Goal: Information Seeking & Learning: Learn about a topic

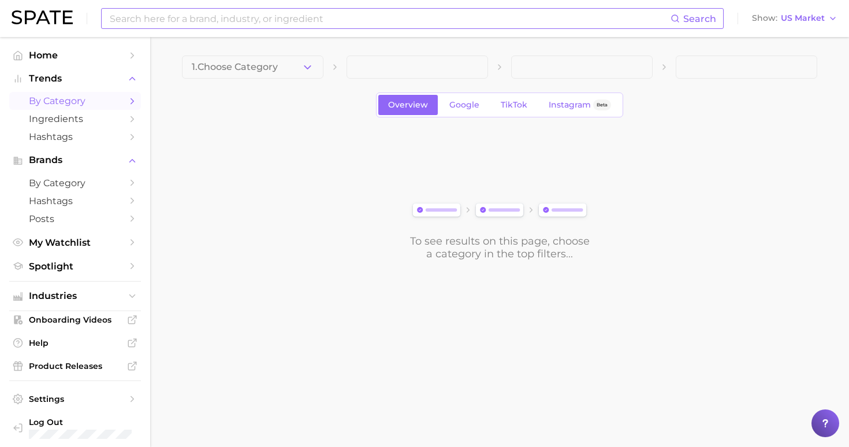
click at [244, 23] on input at bounding box center [390, 19] width 562 height 20
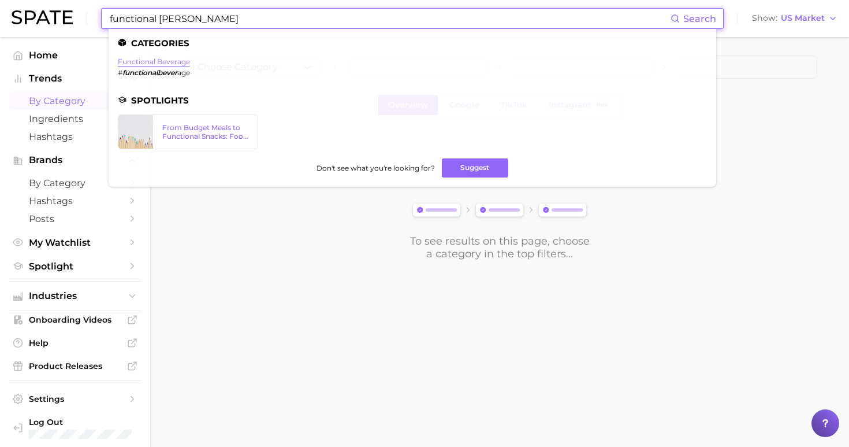
type input "functional [PERSON_NAME]"
click at [171, 63] on link "functional beverage" at bounding box center [154, 61] width 72 height 9
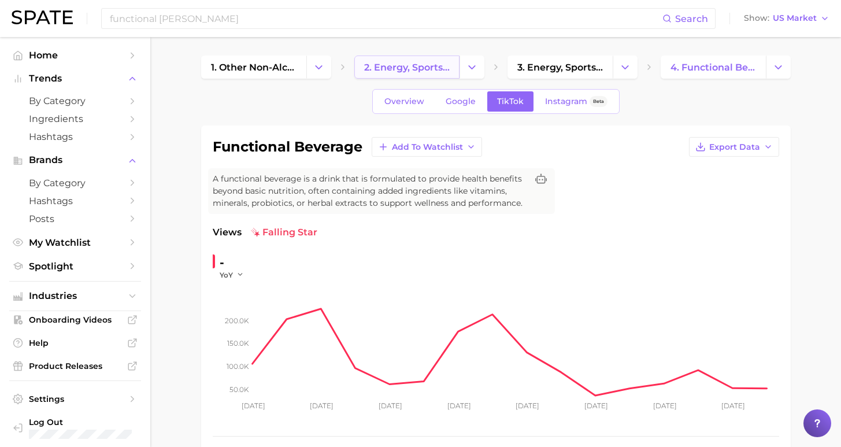
click at [386, 63] on span "2. energy, sports & functional drinks" at bounding box center [407, 67] width 86 height 11
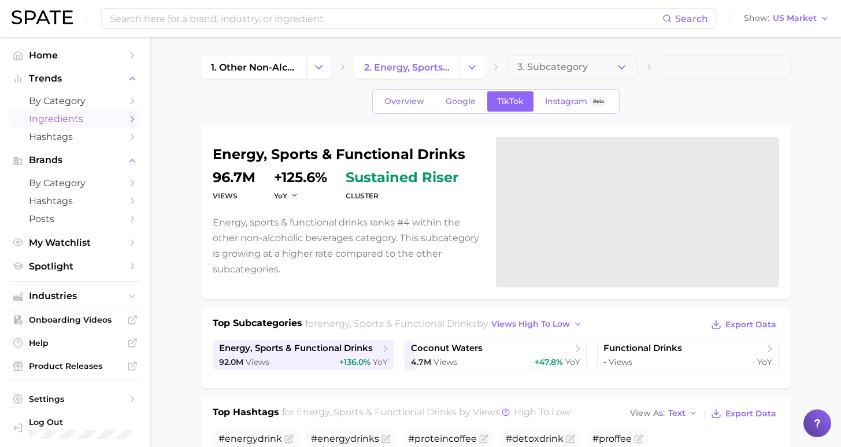
click at [87, 114] on span "Ingredients" at bounding box center [75, 118] width 92 height 11
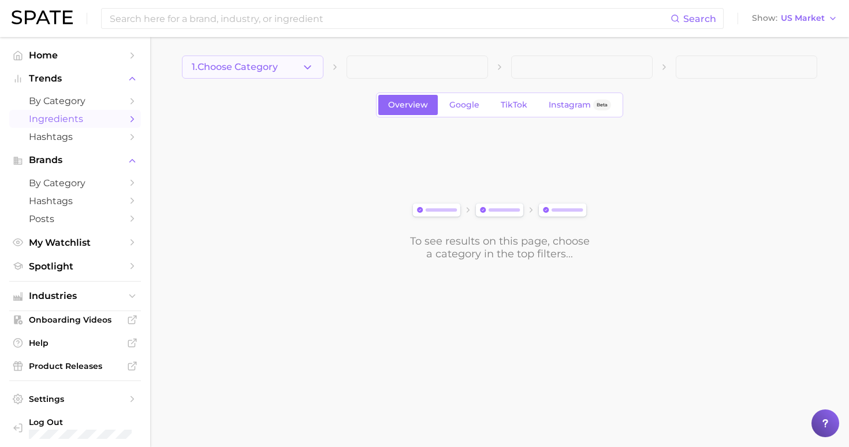
click at [264, 69] on span "1. Choose Category" at bounding box center [235, 67] width 86 height 10
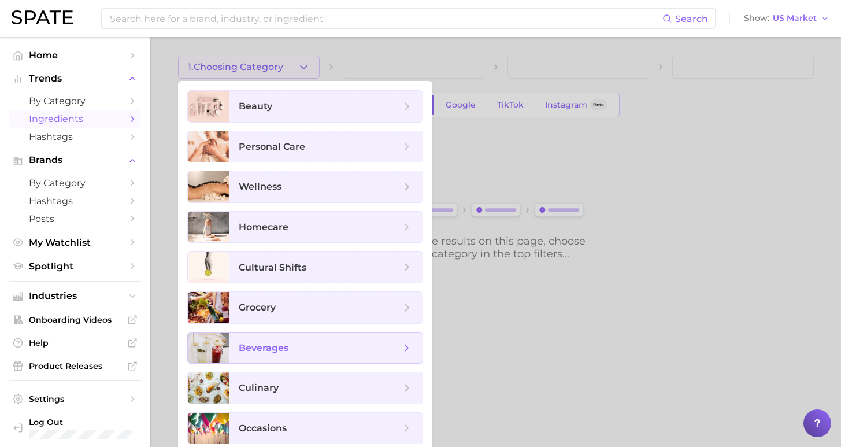
click at [313, 339] on span "beverages" at bounding box center [325, 347] width 193 height 31
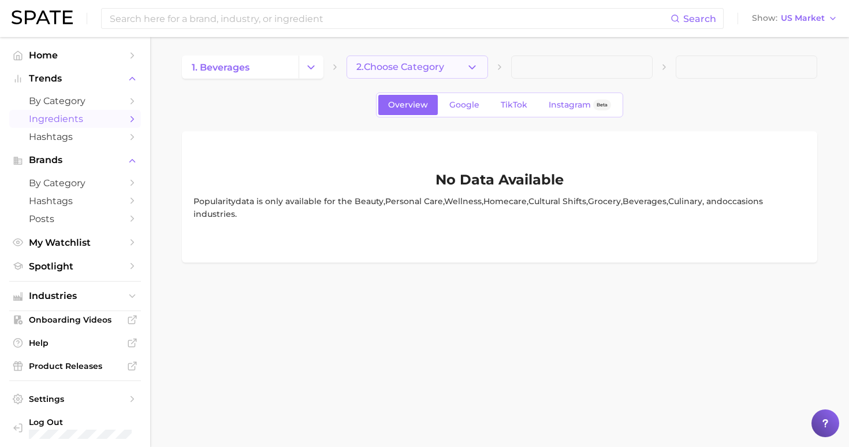
click at [452, 70] on button "2. Choose Category" at bounding box center [418, 66] width 142 height 23
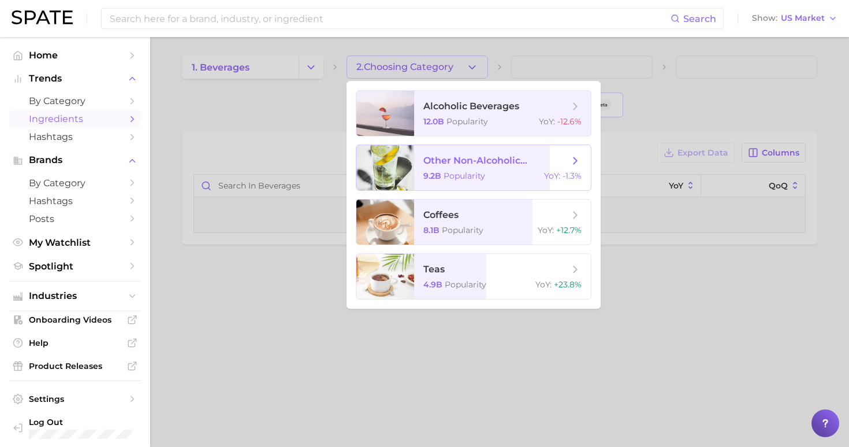
click at [485, 171] on span "other non-alcoholic beverages 9.2b Popularity YoY : -1.3%" at bounding box center [502, 167] width 177 height 45
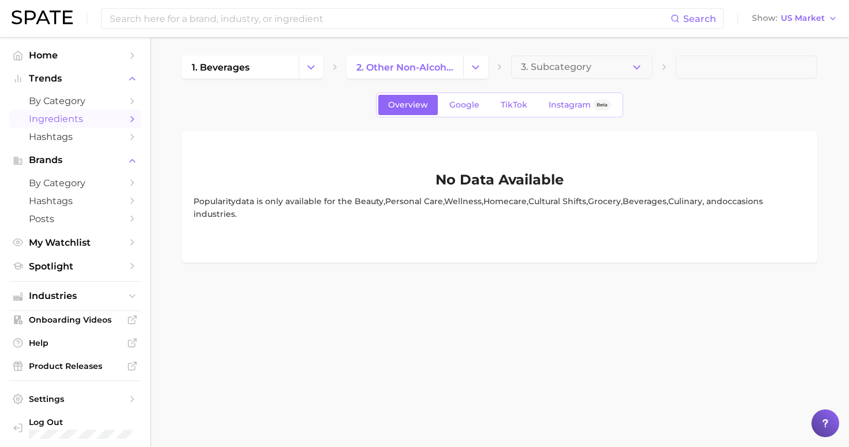
click at [585, 64] on button "3. Subcategory" at bounding box center [582, 66] width 142 height 23
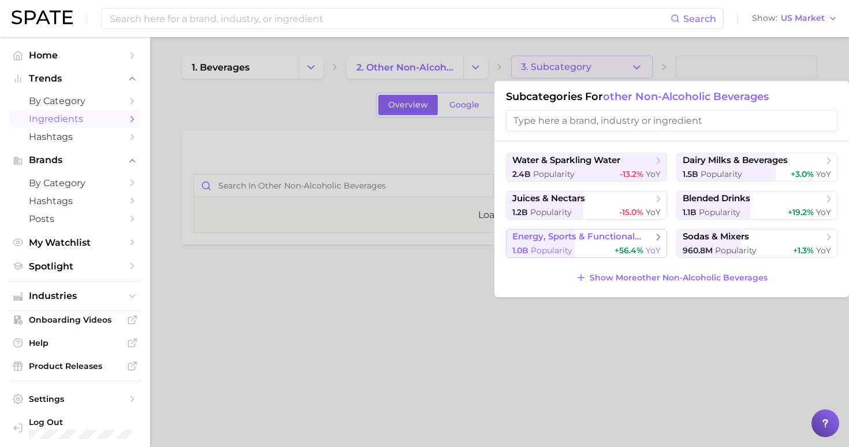
click at [630, 243] on span "energy, sports & functional drinks" at bounding box center [582, 237] width 140 height 12
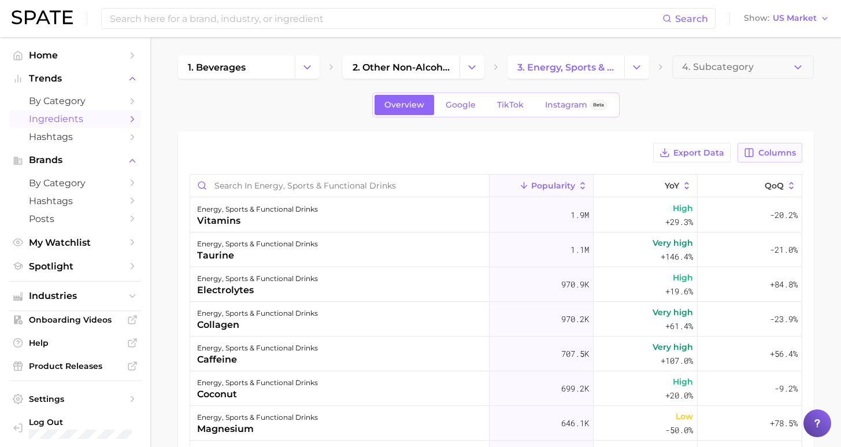
click at [774, 158] on button "Columns" at bounding box center [769, 153] width 64 height 20
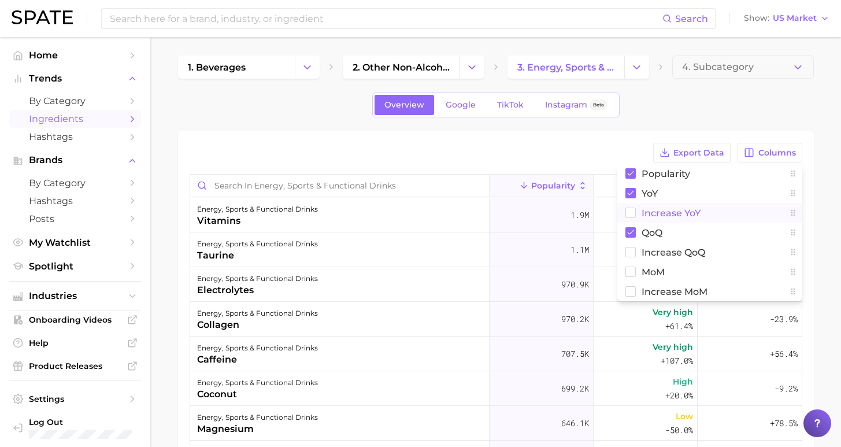
click at [665, 214] on span "Increase YoY" at bounding box center [670, 213] width 59 height 10
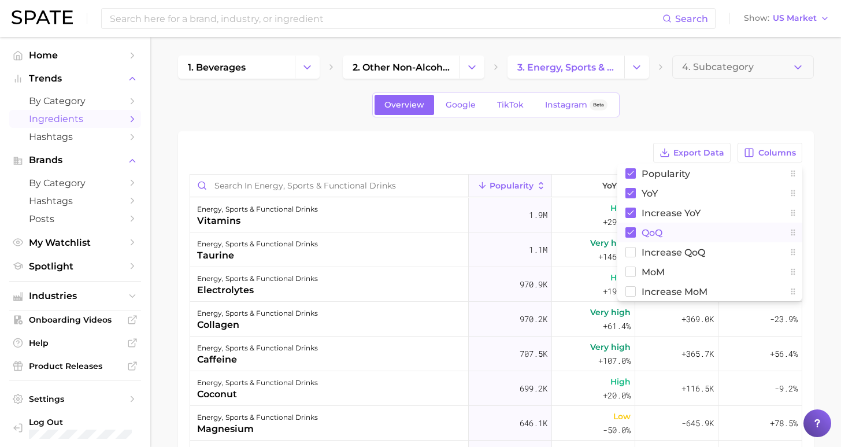
click at [651, 231] on span "QoQ" at bounding box center [651, 233] width 21 height 10
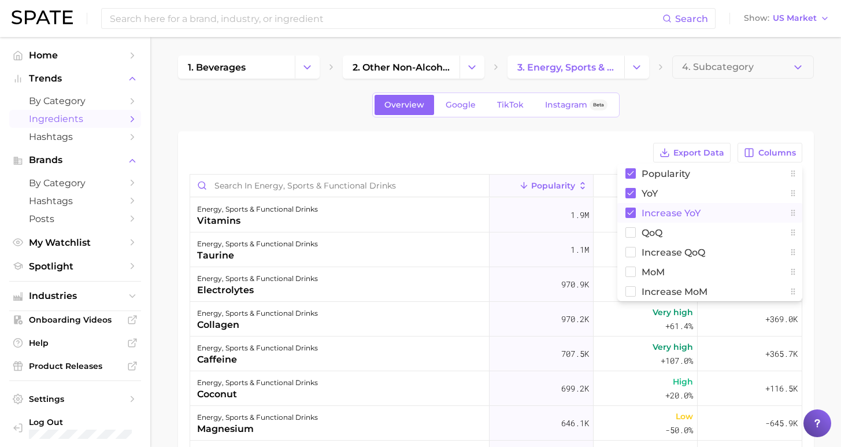
click at [653, 213] on span "Increase YoY" at bounding box center [670, 213] width 59 height 10
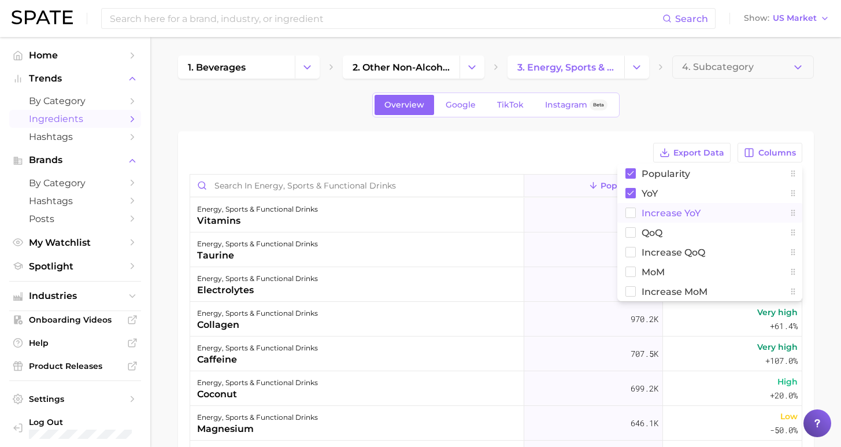
click at [653, 213] on span "Increase YoY" at bounding box center [670, 213] width 59 height 10
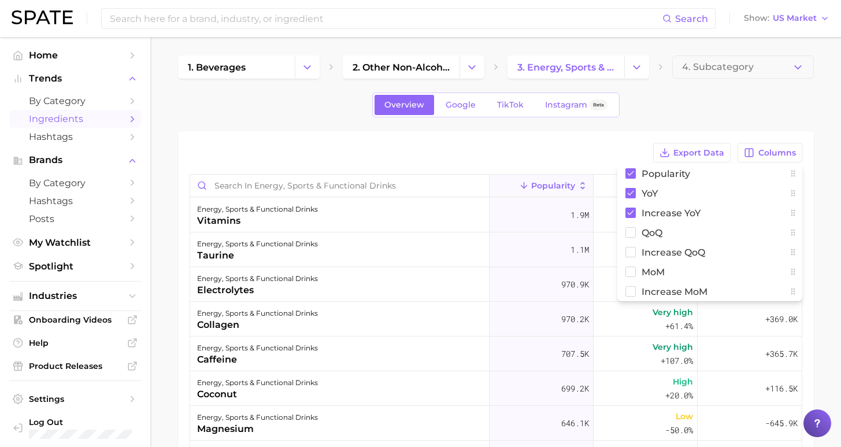
click at [633, 133] on div "Export Data Columns Popularity YoY Increase YoY QoQ Increase QoQ MoM Increase M…" at bounding box center [496, 381] width 636 height 501
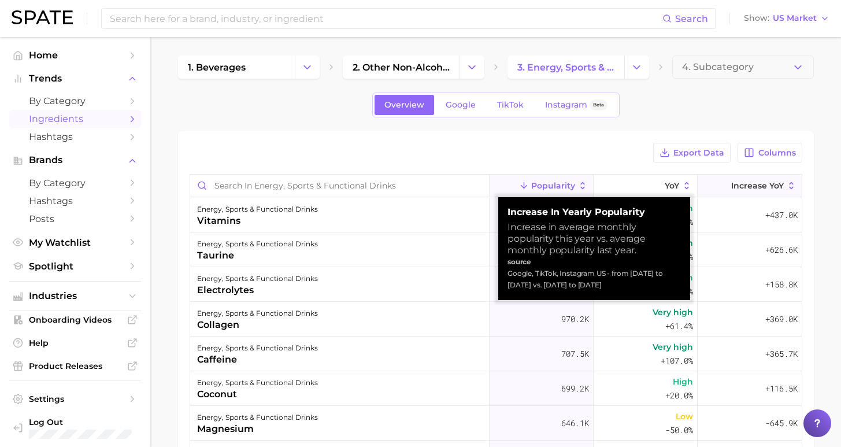
click at [751, 188] on span "Increase YoY" at bounding box center [757, 185] width 53 height 9
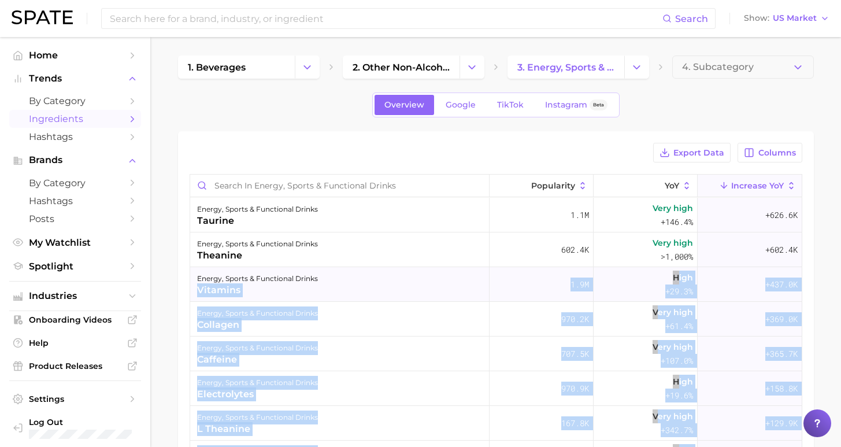
drag, startPoint x: 509, startPoint y: 285, endPoint x: 415, endPoint y: 275, distance: 94.2
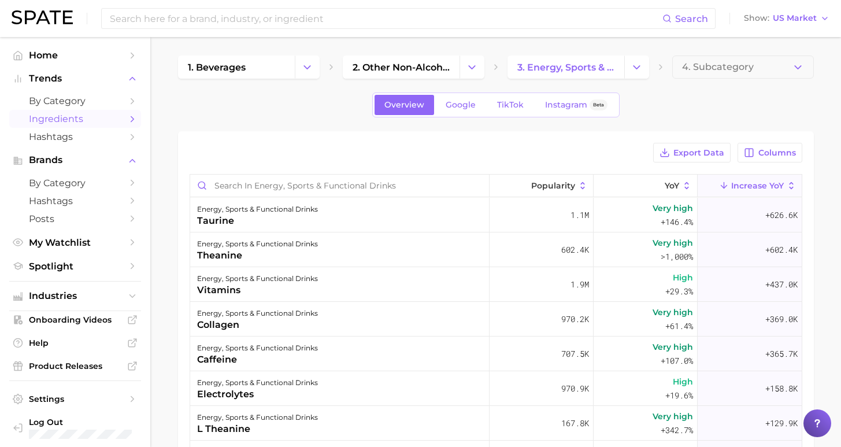
click at [637, 132] on div "Export Data Columns Popularity YoY Increase YoY energy, sports & functional dri…" at bounding box center [496, 381] width 636 height 501
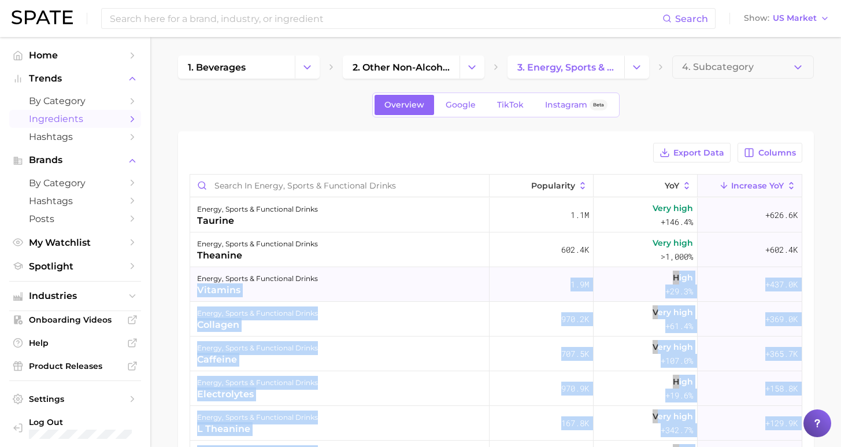
drag, startPoint x: 448, startPoint y: 277, endPoint x: 416, endPoint y: 272, distance: 32.8
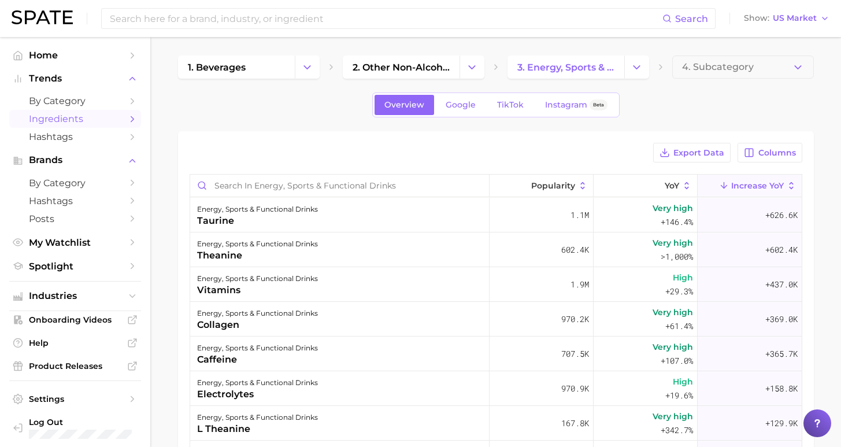
click at [636, 125] on div "1. beverages 2. other non-alcoholic beverages 3. energy, sports & functional dr…" at bounding box center [496, 343] width 636 height 577
click at [642, 159] on div "Export Data Columns" at bounding box center [496, 153] width 612 height 20
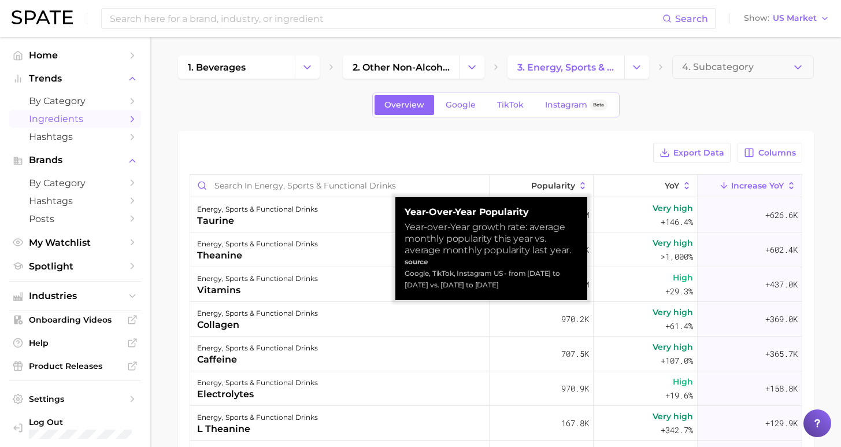
drag, startPoint x: 504, startPoint y: 285, endPoint x: 406, endPoint y: 276, distance: 98.1
click at [406, 276] on div "Google, TikTok, Instagram US - from [DATE] to [DATE] vs. [DATE] to [DATE]" at bounding box center [490, 279] width 173 height 23
copy div "Google, TikTok, Instagram US - from [DATE] to [DATE] vs. [DATE] to [DATE]"
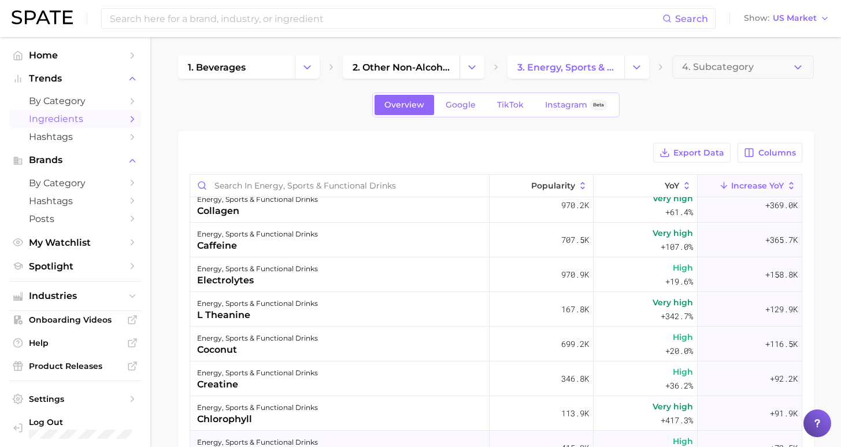
scroll to position [136, 0]
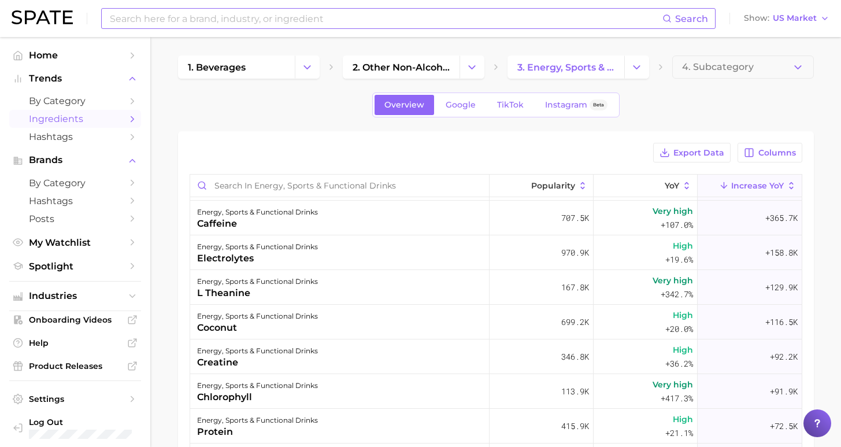
click at [265, 11] on input at bounding box center [385, 19] width 553 height 20
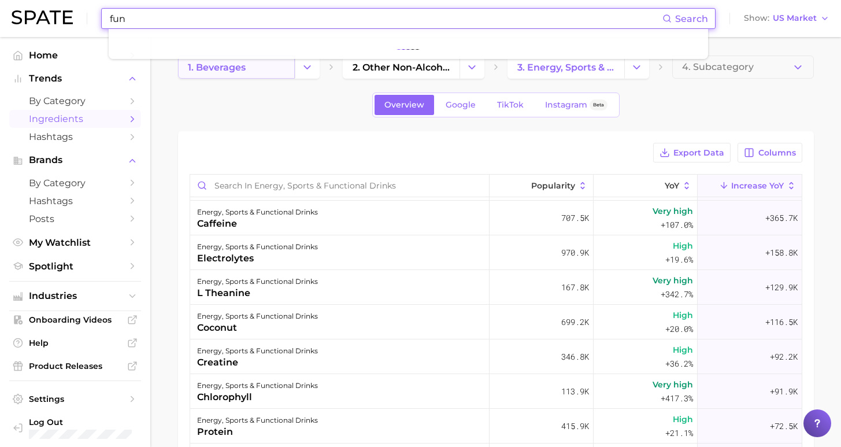
type input "fun"
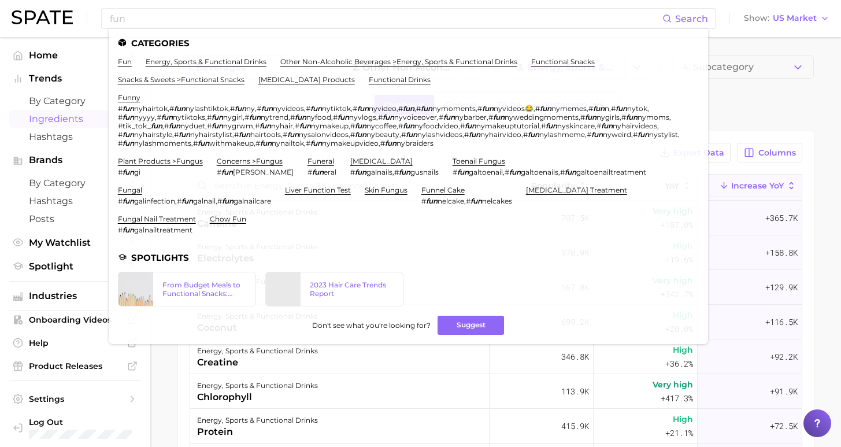
click at [266, 102] on li "funny # fun nyhairtok , # fun nylashtiktok , # fun ny , # fun nyvideos , # fun …" at bounding box center [401, 120] width 567 height 54
click at [770, 113] on div "Overview Google TikTok Instagram Beta" at bounding box center [496, 104] width 636 height 25
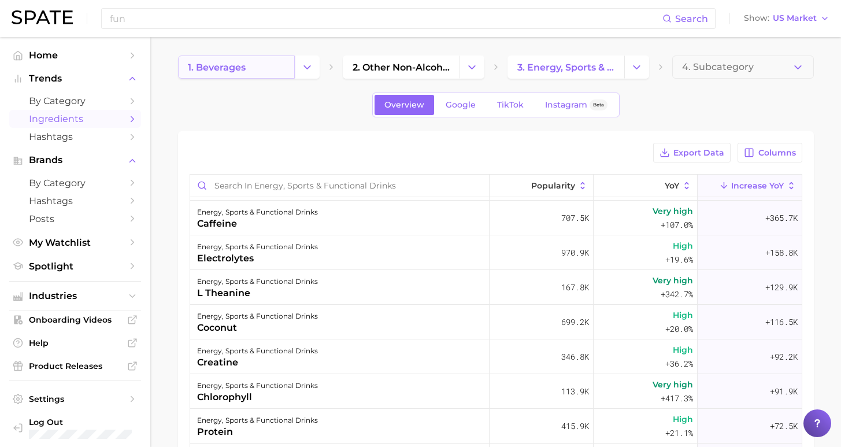
click at [242, 69] on span "1. beverages" at bounding box center [217, 67] width 58 height 11
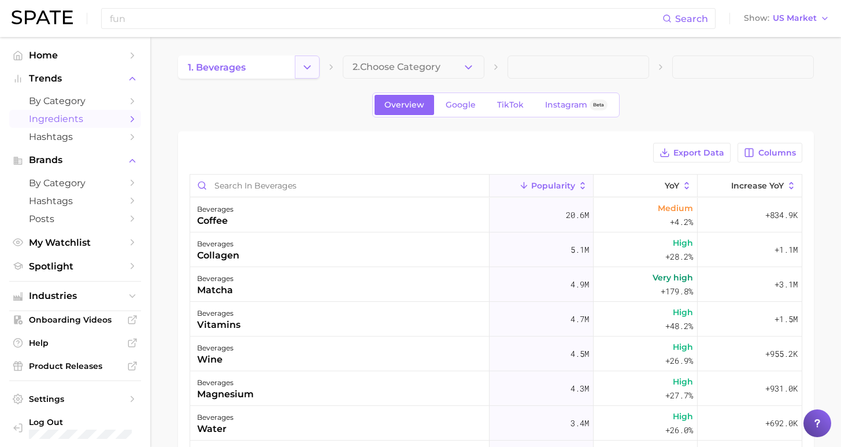
click at [299, 69] on button "Change Category" at bounding box center [307, 66] width 25 height 23
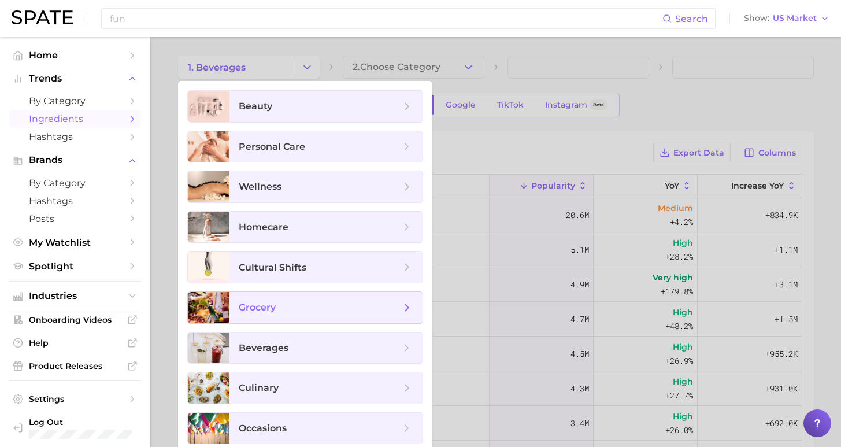
click at [303, 309] on span "grocery" at bounding box center [320, 307] width 162 height 13
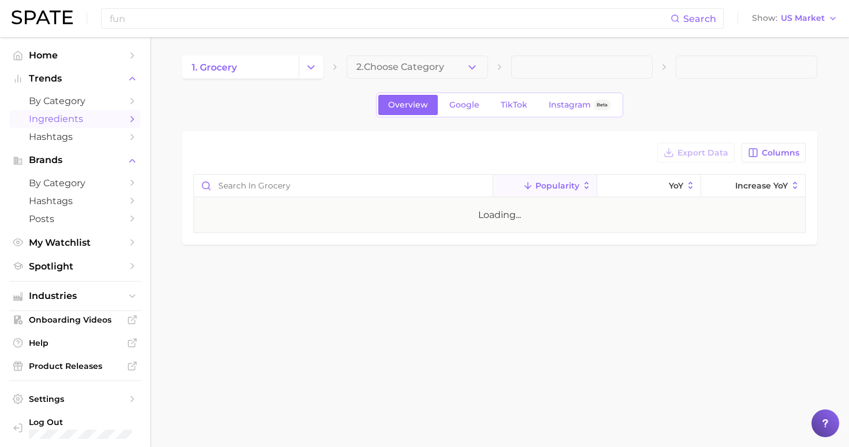
click at [432, 73] on button "2. Choose Category" at bounding box center [418, 66] width 142 height 23
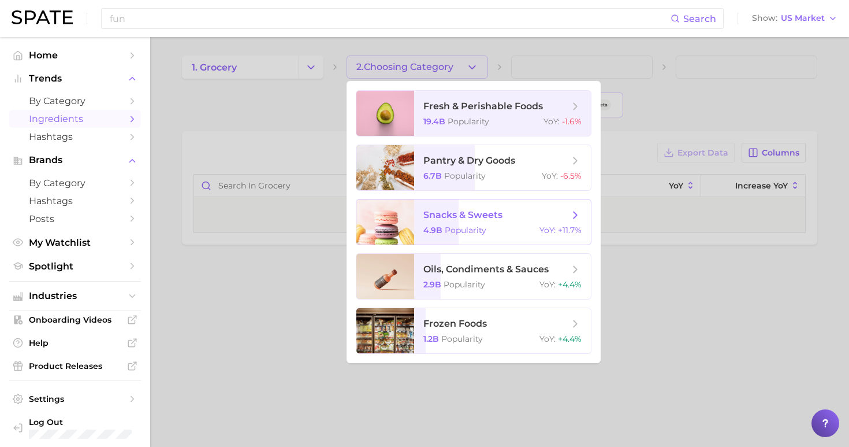
click at [504, 236] on span "snacks & sweets 4.9b Popularity YoY : +11.7%" at bounding box center [502, 221] width 177 height 45
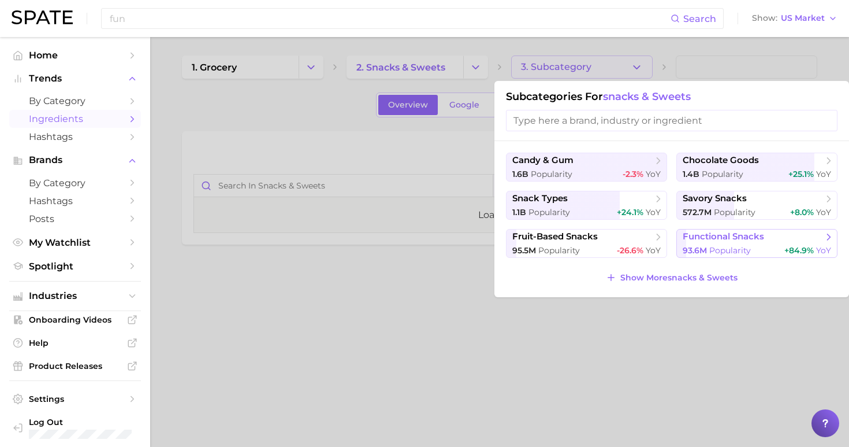
click at [717, 242] on span "functional snacks" at bounding box center [723, 236] width 81 height 11
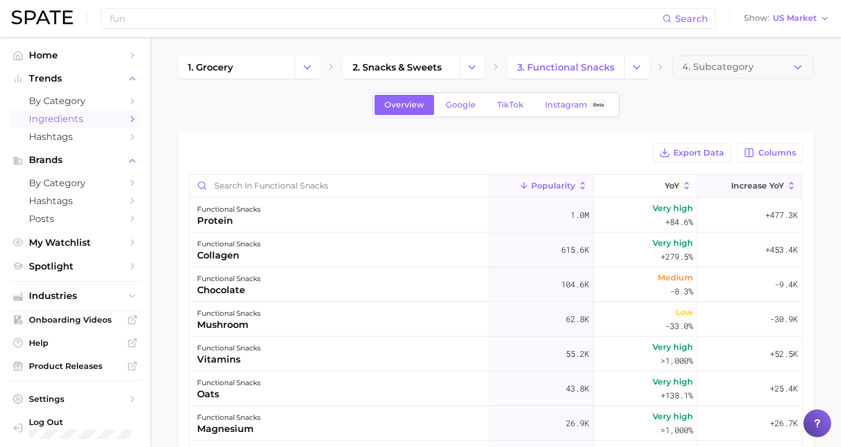
click at [761, 188] on span "Increase YoY" at bounding box center [757, 185] width 53 height 9
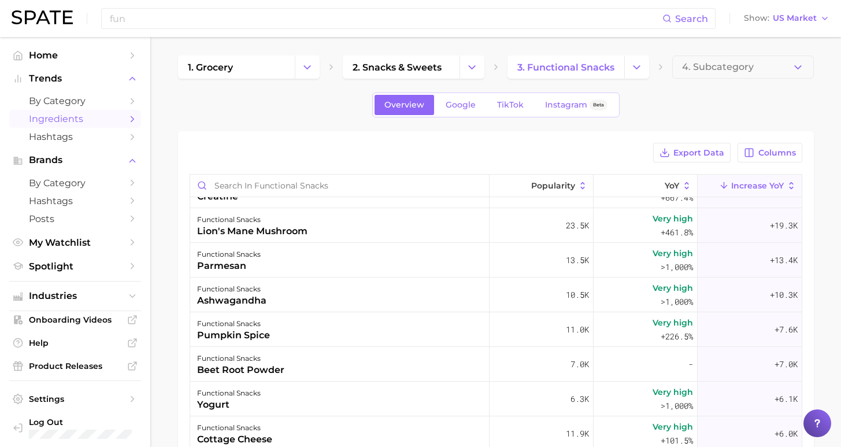
scroll to position [2, 0]
